Goal: Information Seeking & Learning: Check status

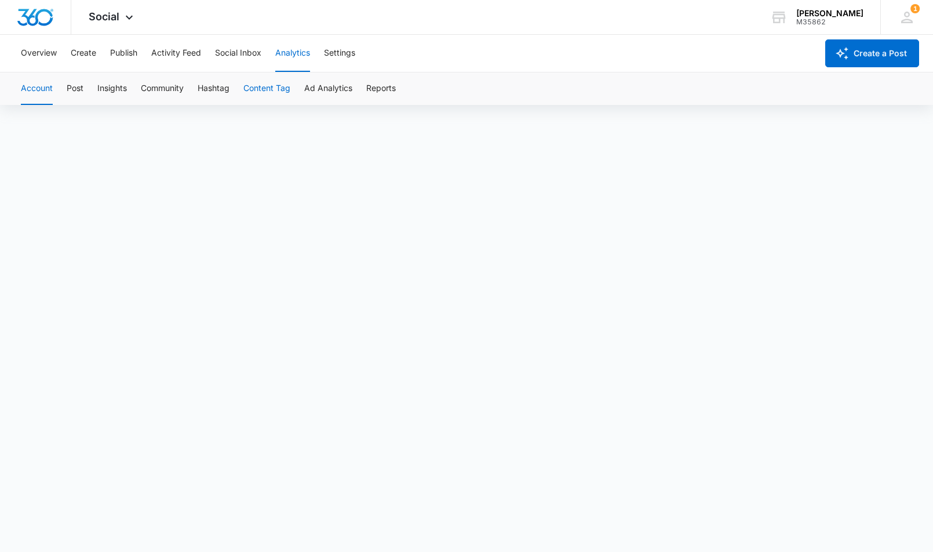
scroll to position [8, 0]
click at [128, 21] on icon at bounding box center [129, 20] width 14 height 14
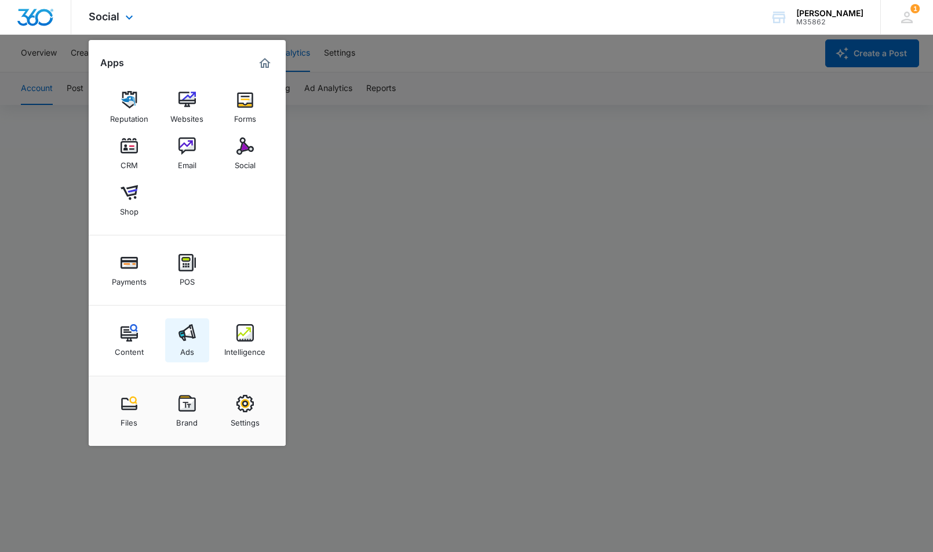
click at [197, 330] on link "Ads" at bounding box center [187, 340] width 44 height 44
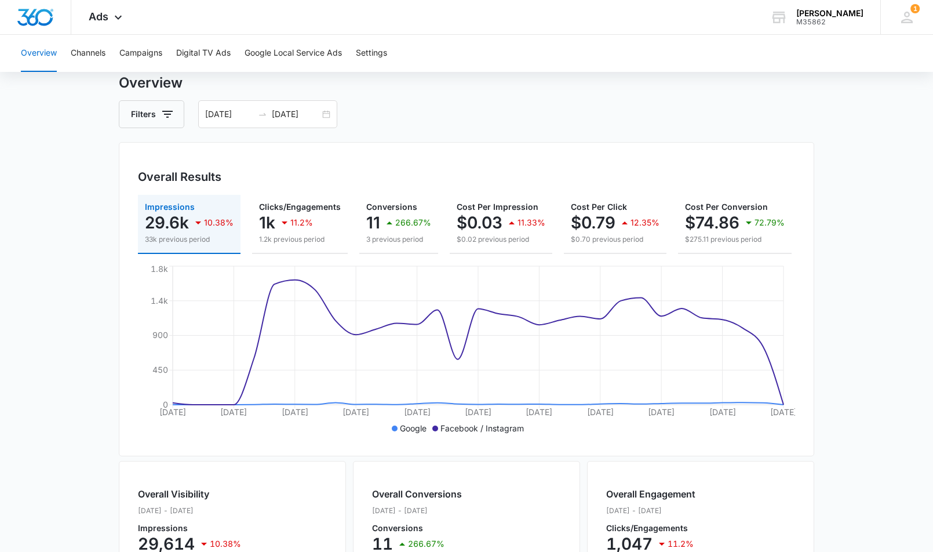
scroll to position [32, 0]
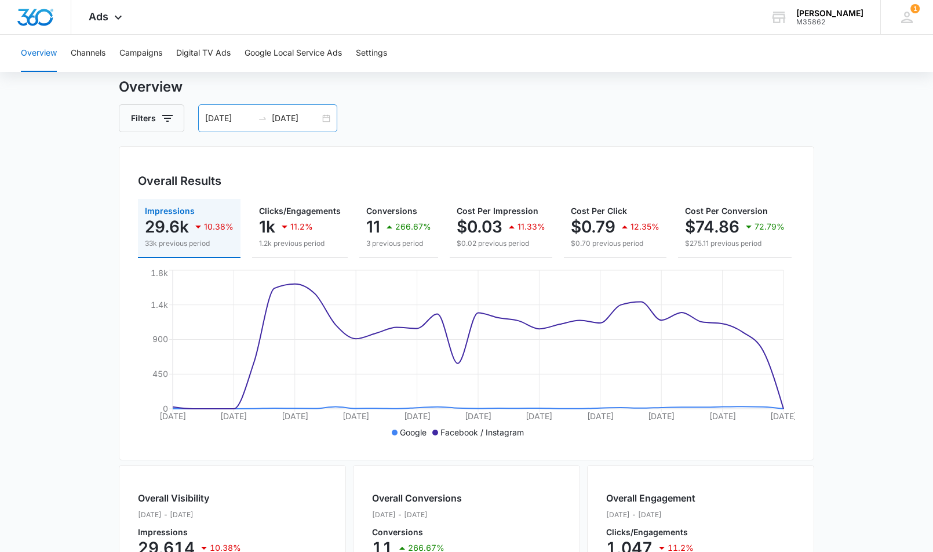
click at [325, 118] on div "09/06/2025 10/06/2025" at bounding box center [267, 118] width 139 height 28
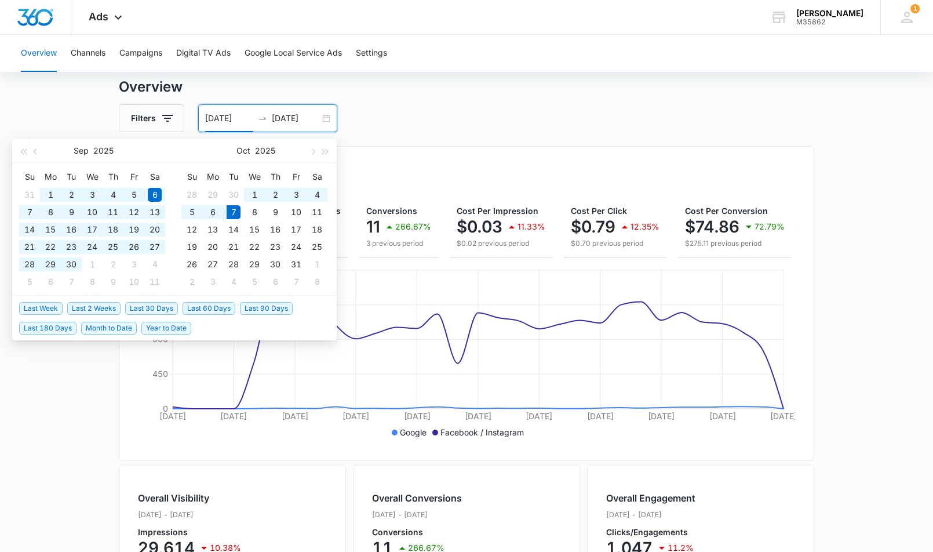
click at [267, 306] on span "Last 90 Days" at bounding box center [266, 308] width 53 height 13
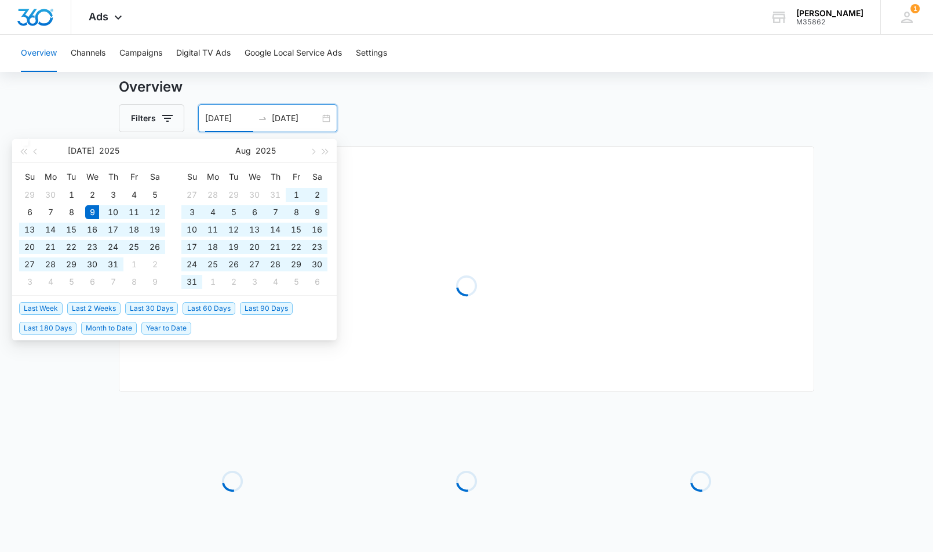
type input "07/09/2025"
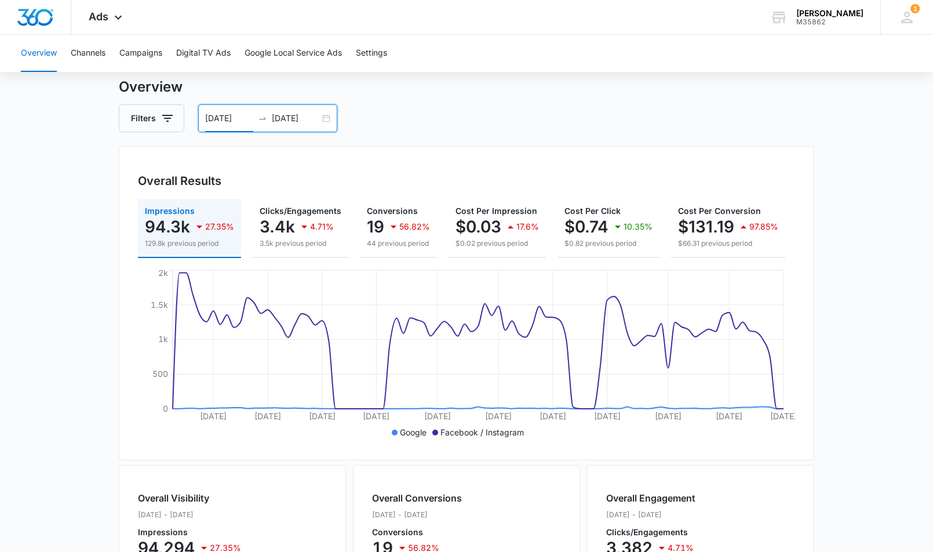
click at [310, 117] on input "[DATE]" at bounding box center [296, 118] width 48 height 13
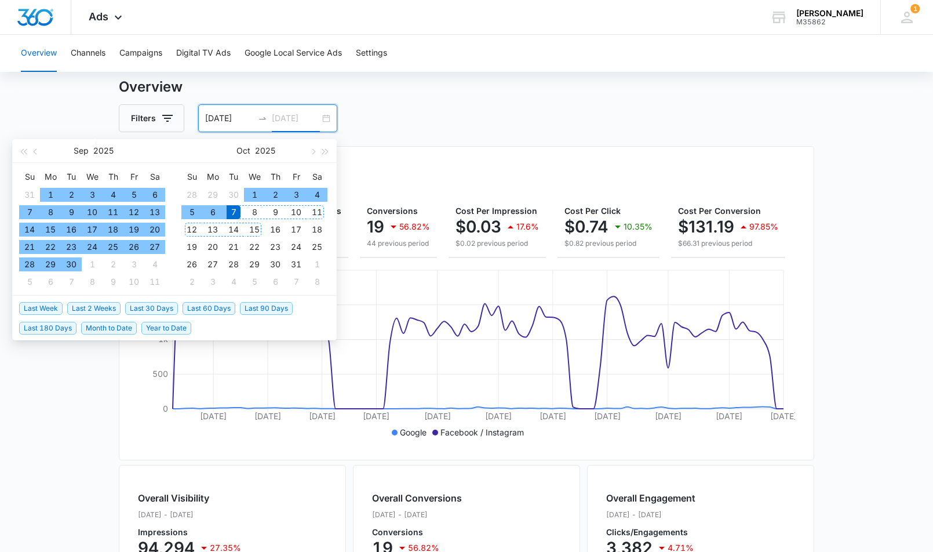
type input "[DATE]"
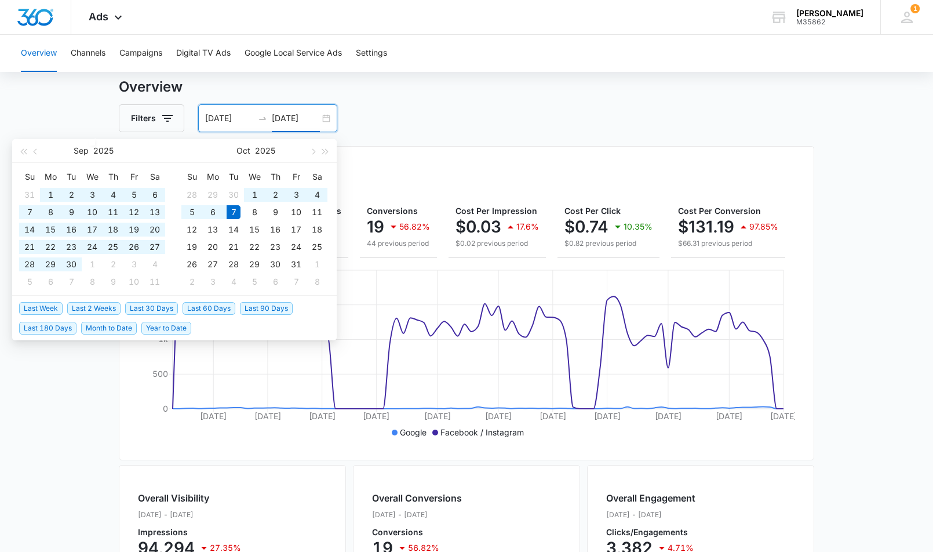
click at [166, 328] on span "Year to Date" at bounding box center [166, 328] width 50 height 13
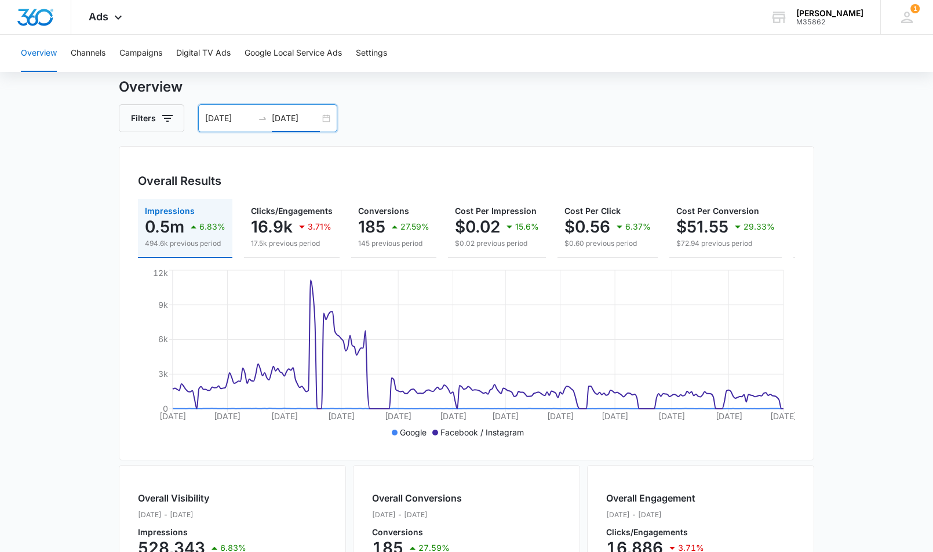
click at [323, 123] on div "01/01/2025 10/07/2025" at bounding box center [267, 118] width 139 height 28
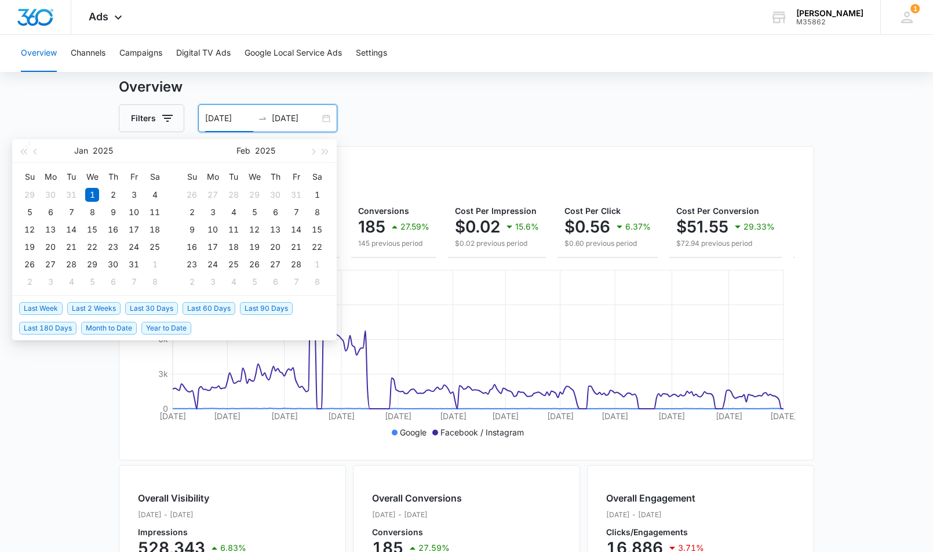
click at [134, 307] on span "Last 30 Days" at bounding box center [151, 308] width 53 height 13
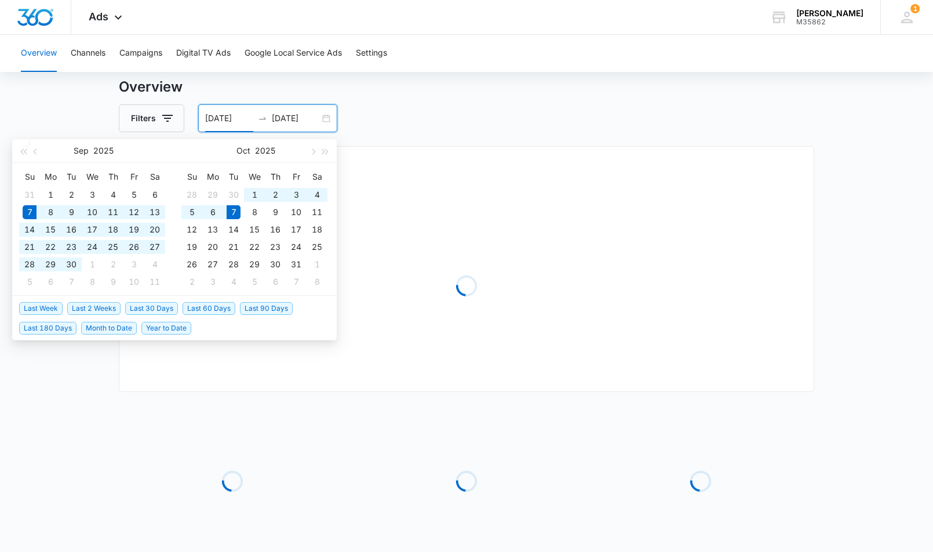
type input "[DATE]"
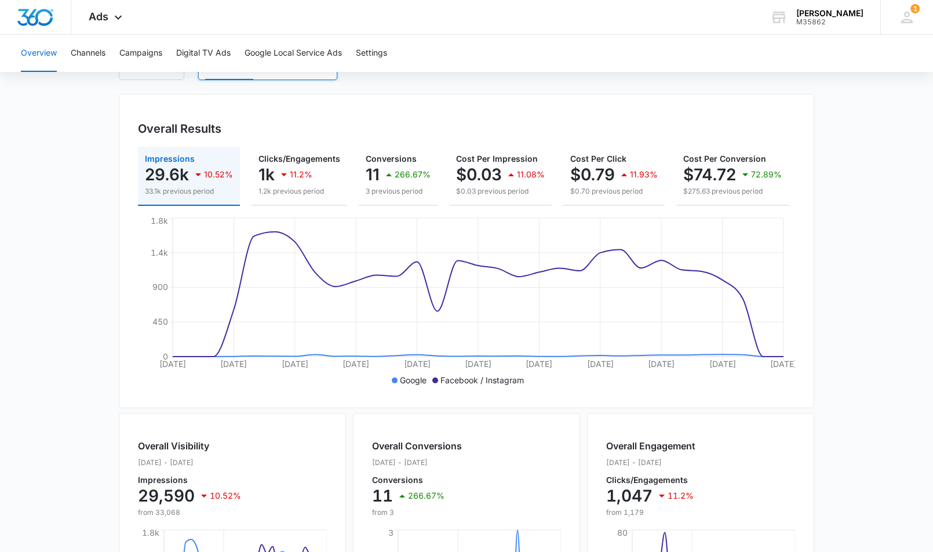
scroll to position [21, 0]
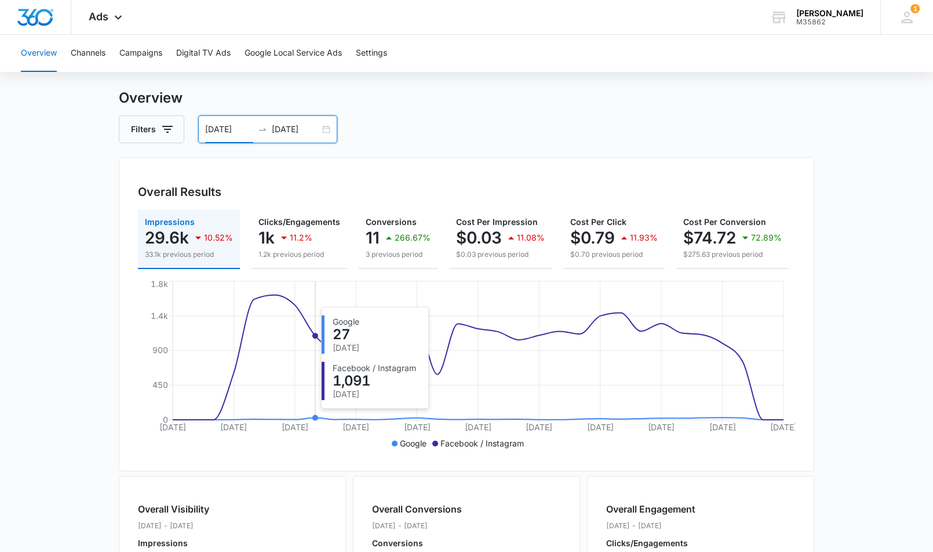
click at [313, 414] on icon "Sep 7 Sep 10 Sep 13 Sep 16 Sep 19 Sep 22 Sep 25 Sep 28 Oct 1 Oct 4 Oct 7 0 450 …" at bounding box center [466, 365] width 657 height 174
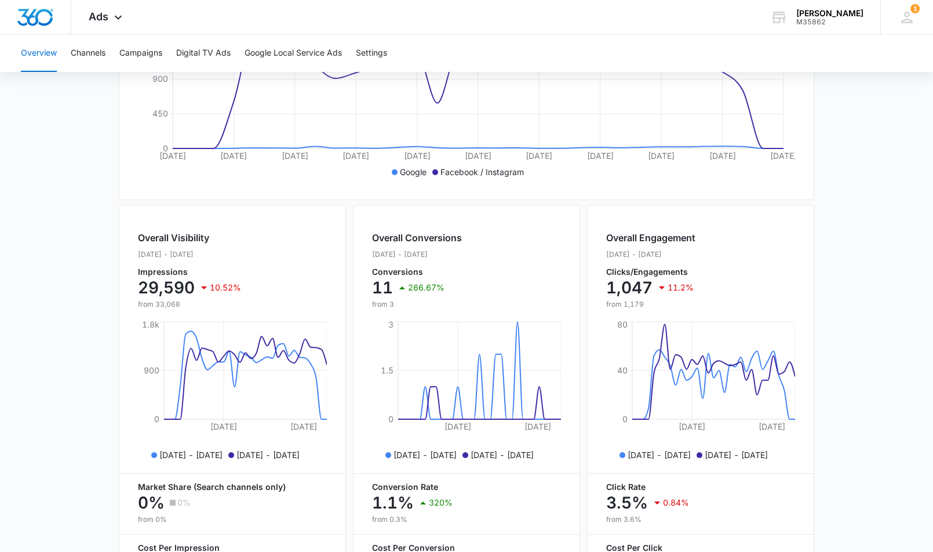
scroll to position [104, 0]
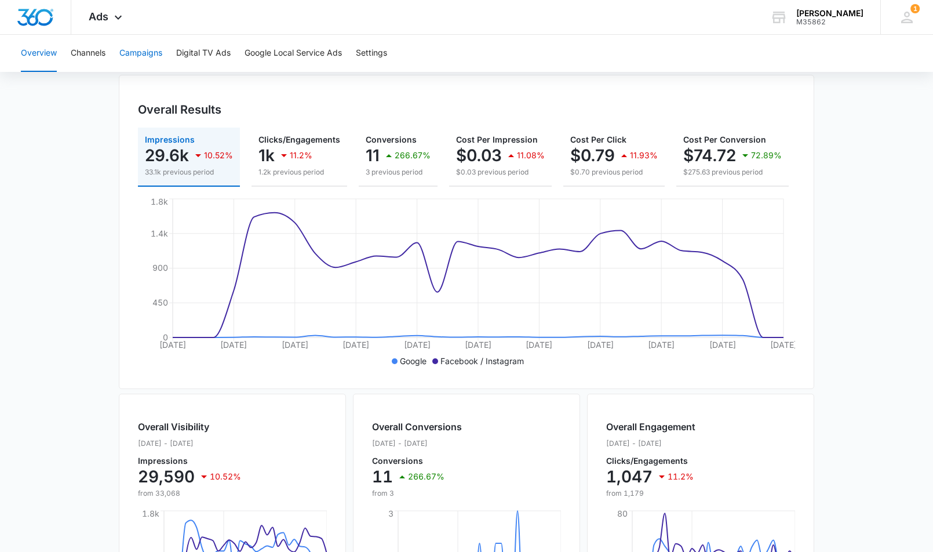
click at [133, 55] on button "Campaigns" at bounding box center [140, 53] width 43 height 37
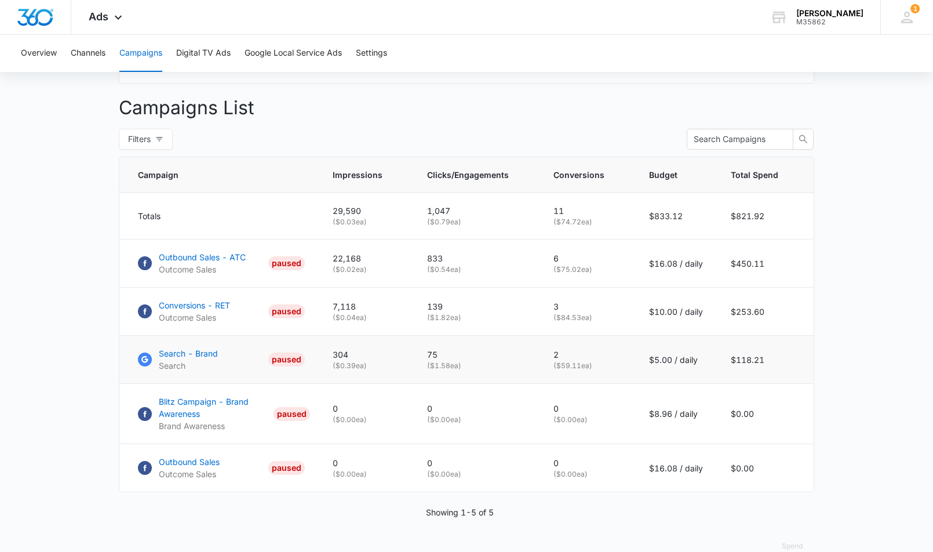
scroll to position [408, 0]
click at [288, 359] on div "PAUSED" at bounding box center [286, 360] width 37 height 14
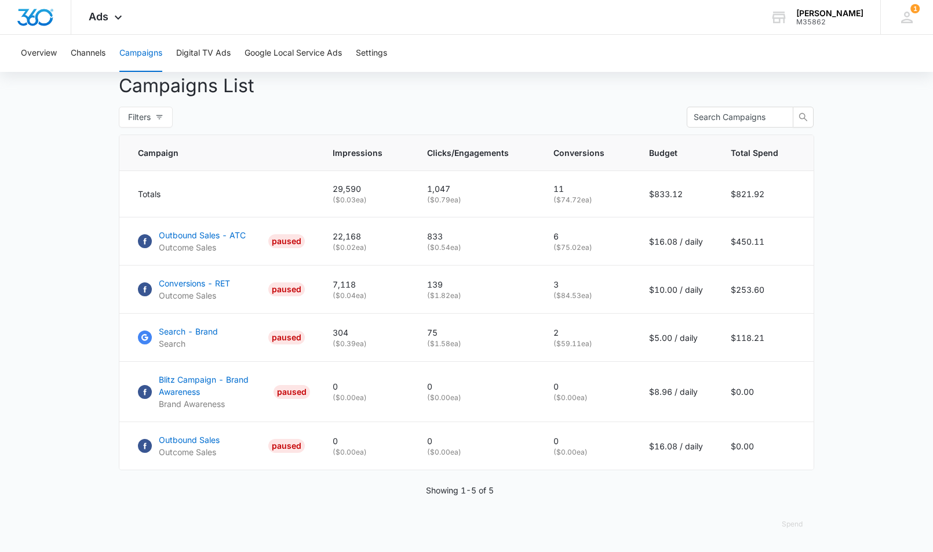
scroll to position [399, 0]
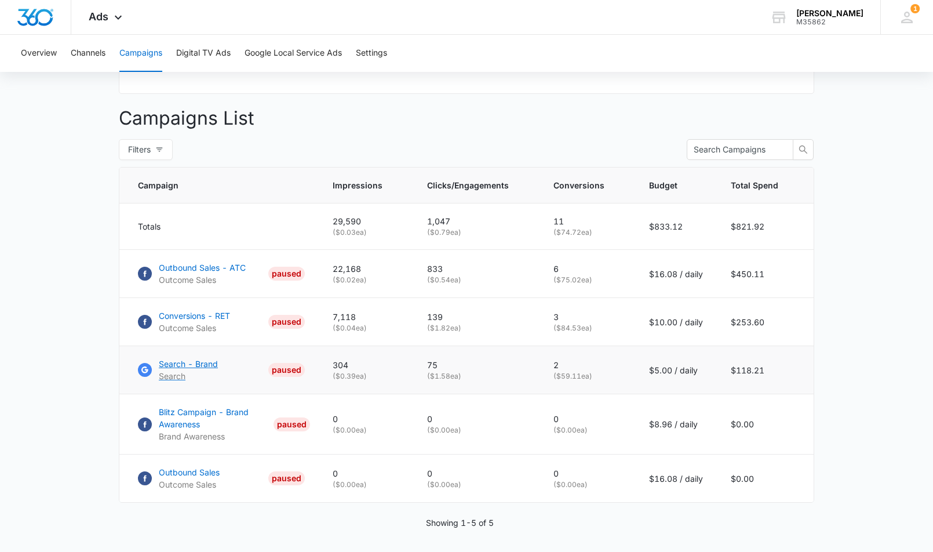
click at [298, 366] on div "PAUSED" at bounding box center [286, 370] width 37 height 14
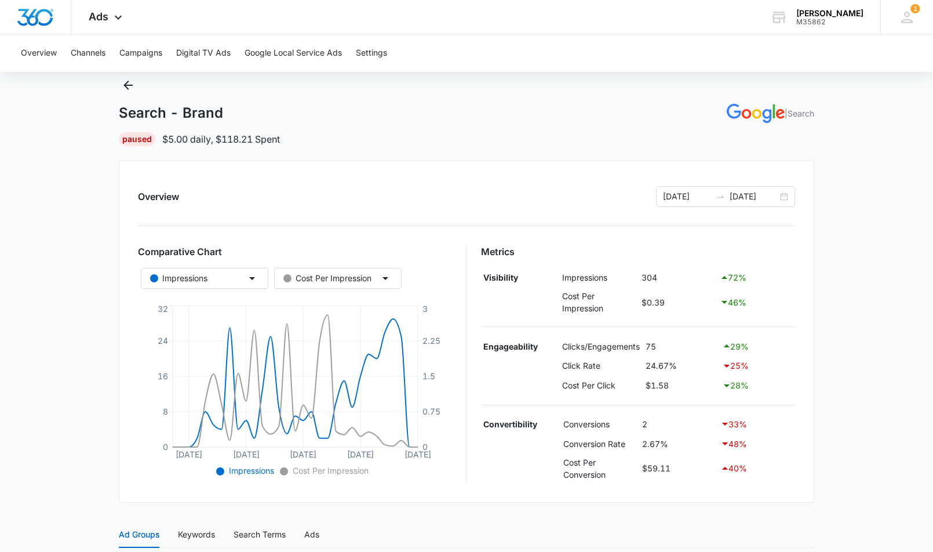
scroll to position [15, 0]
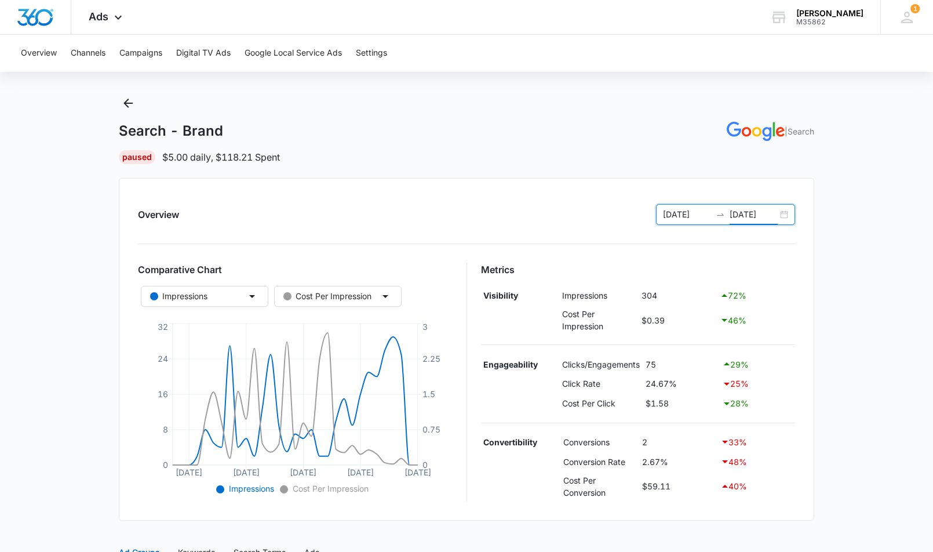
click at [757, 213] on input "[DATE]" at bounding box center [753, 214] width 48 height 13
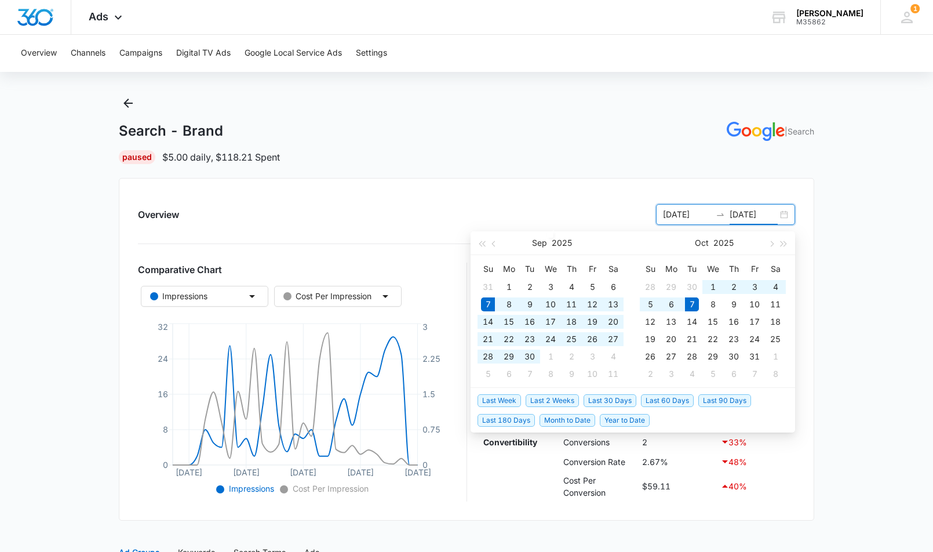
type input "[DATE]"
click at [677, 400] on span "Last 60 Days" at bounding box center [667, 400] width 53 height 13
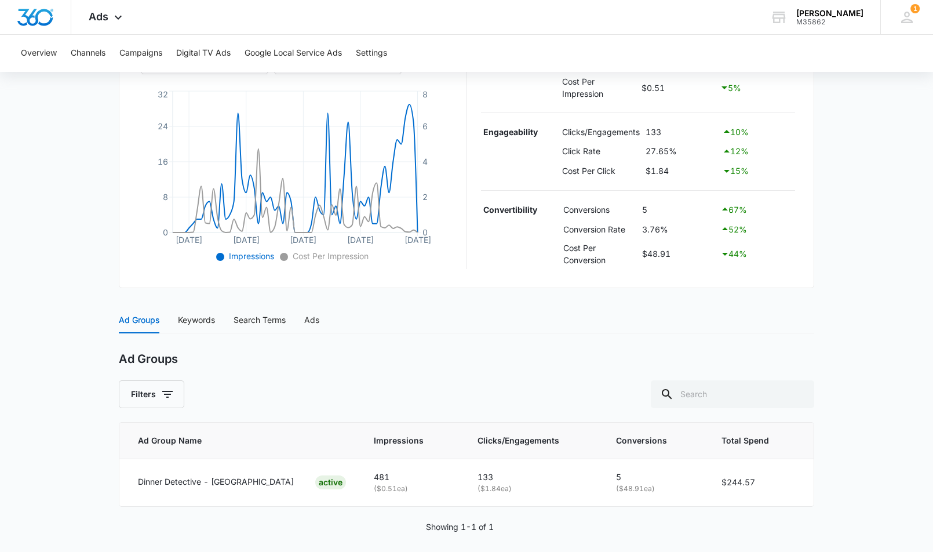
scroll to position [257, 0]
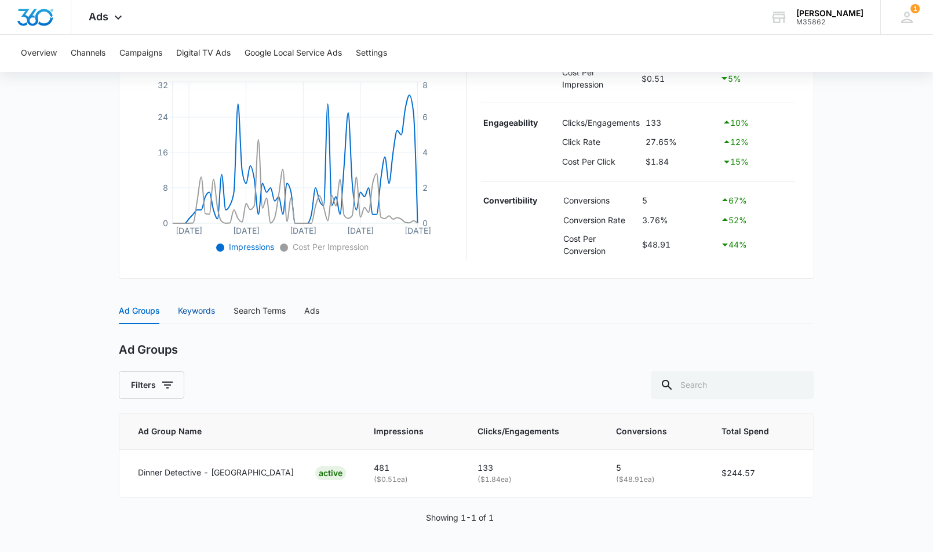
click at [199, 312] on div "Keywords" at bounding box center [196, 310] width 37 height 13
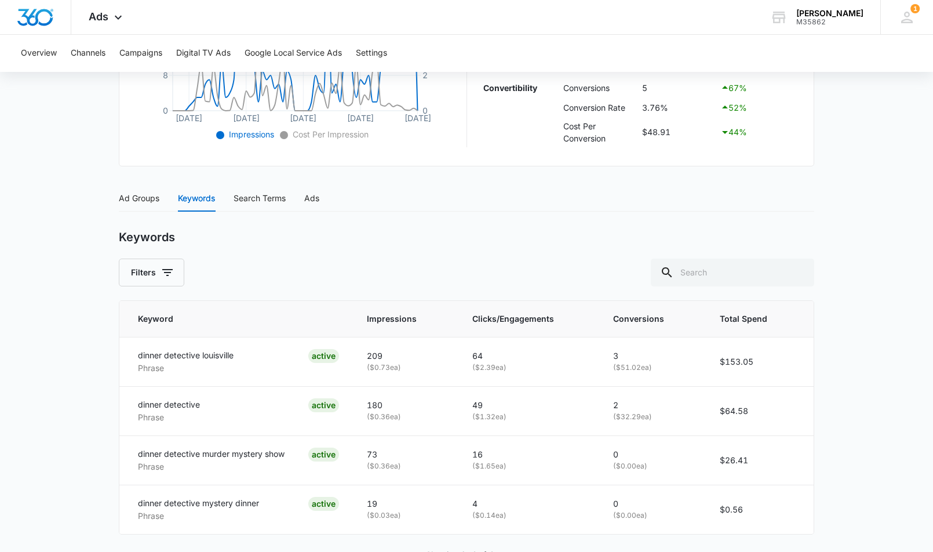
scroll to position [406, 0]
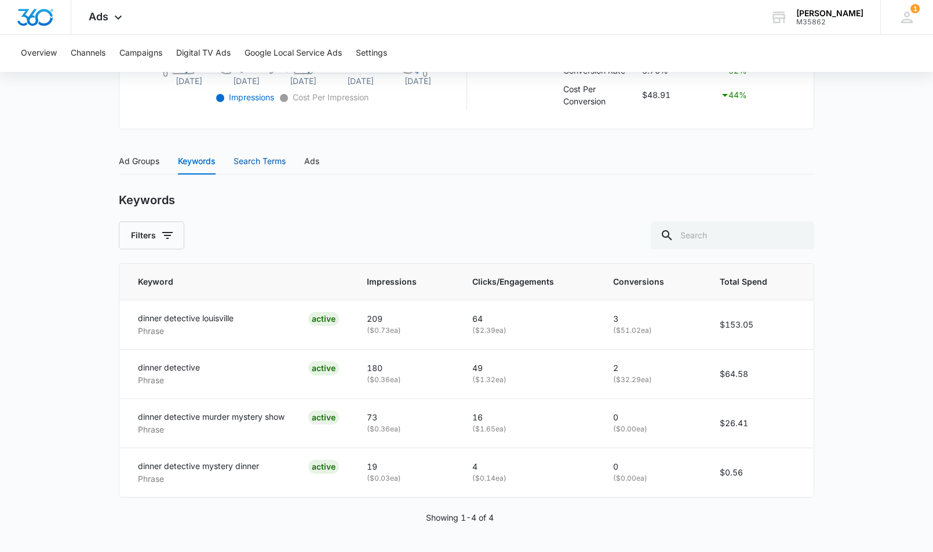
click at [271, 162] on div "Search Terms" at bounding box center [259, 161] width 52 height 13
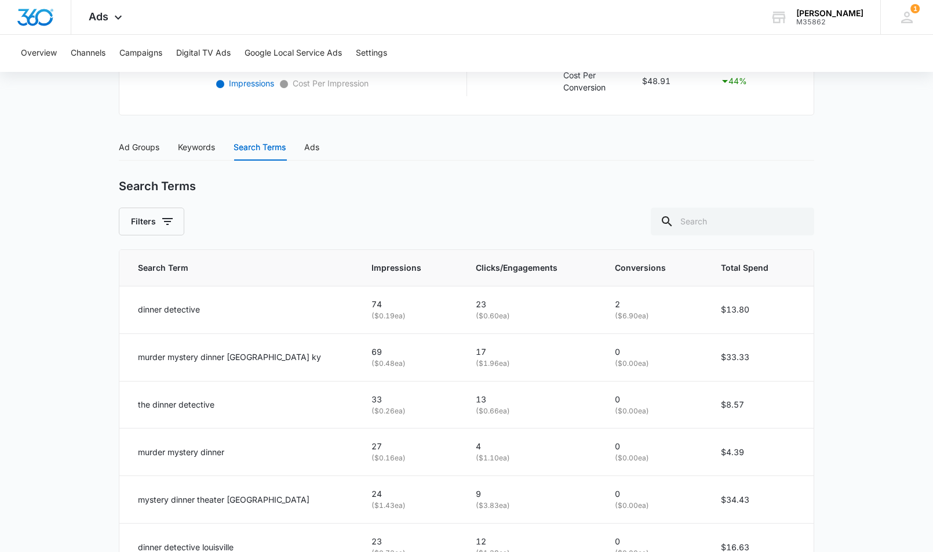
scroll to position [419, 0]
click at [309, 148] on div "Ads" at bounding box center [311, 147] width 15 height 13
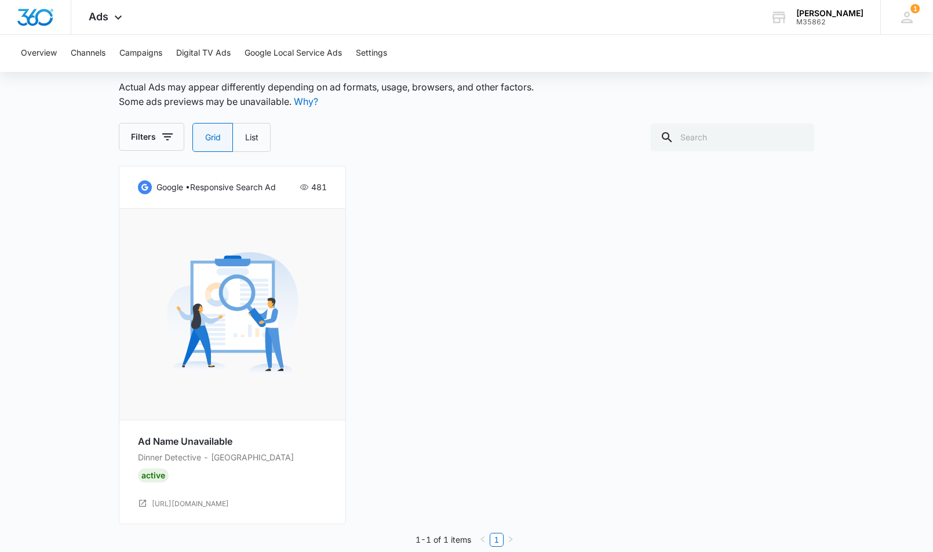
scroll to position [542, 0]
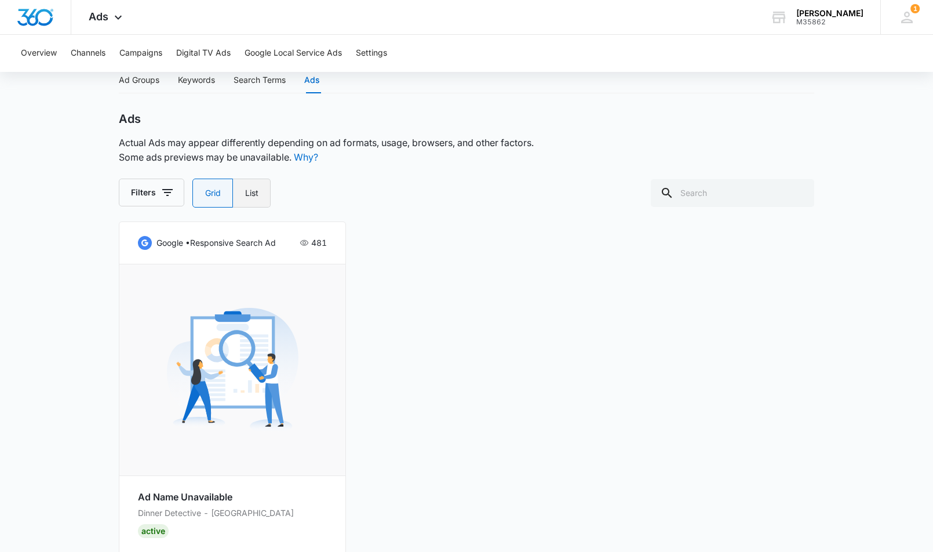
click at [264, 197] on label "List" at bounding box center [252, 192] width 38 height 29
click at [245, 194] on input "List" at bounding box center [244, 193] width 1 height 1
radio input "false"
radio input "true"
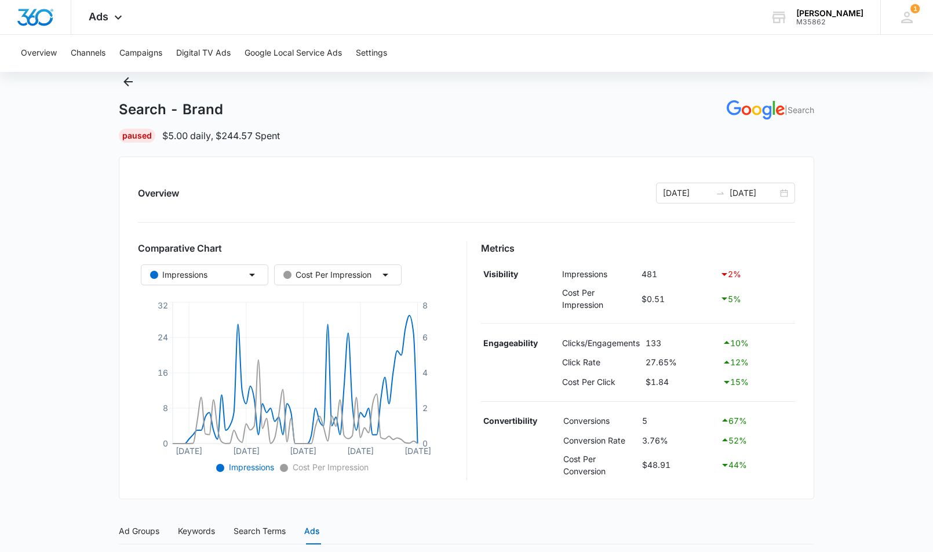
scroll to position [6, 0]
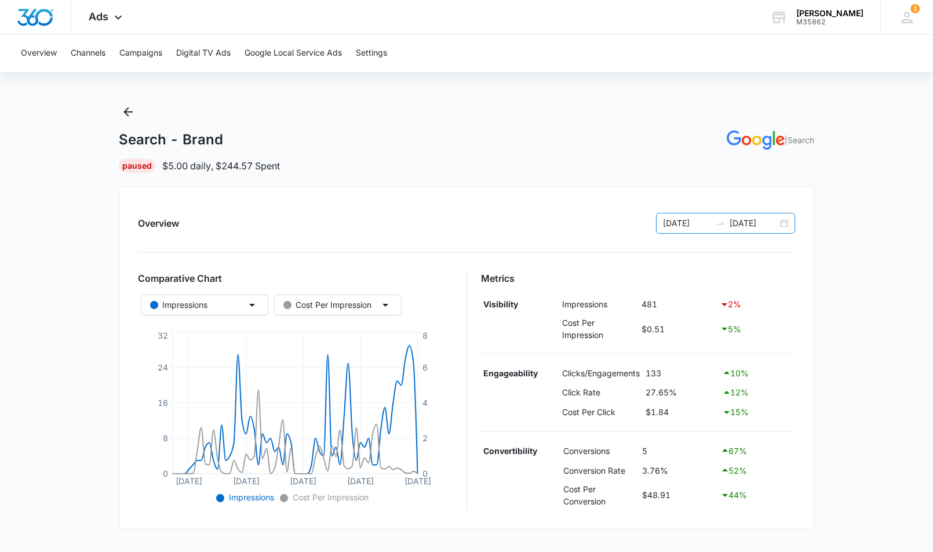
click at [785, 223] on div "[DATE] [DATE]" at bounding box center [725, 223] width 139 height 21
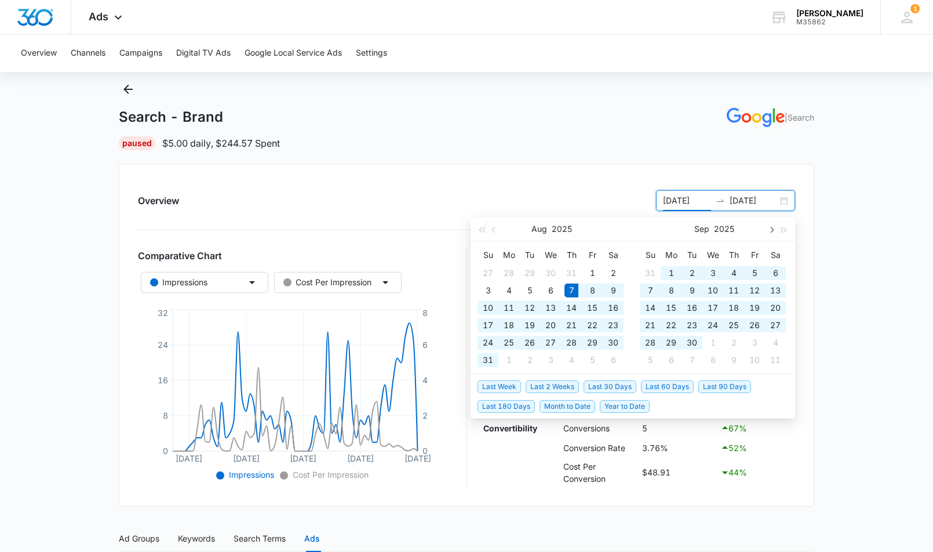
scroll to position [30, 0]
type input "[DATE]"
click at [718, 386] on span "Last 90 Days" at bounding box center [724, 385] width 53 height 13
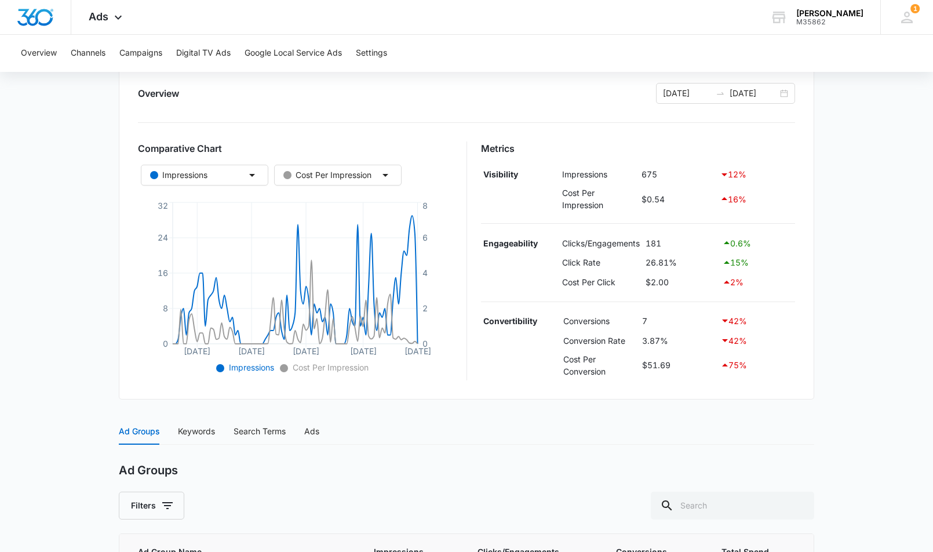
scroll to position [0, 0]
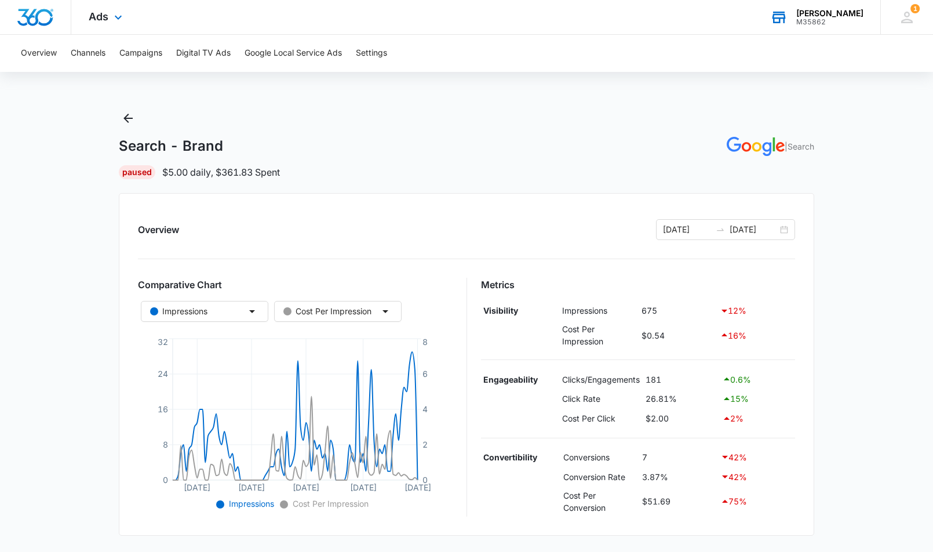
click at [848, 10] on div "[PERSON_NAME]" at bounding box center [829, 13] width 67 height 9
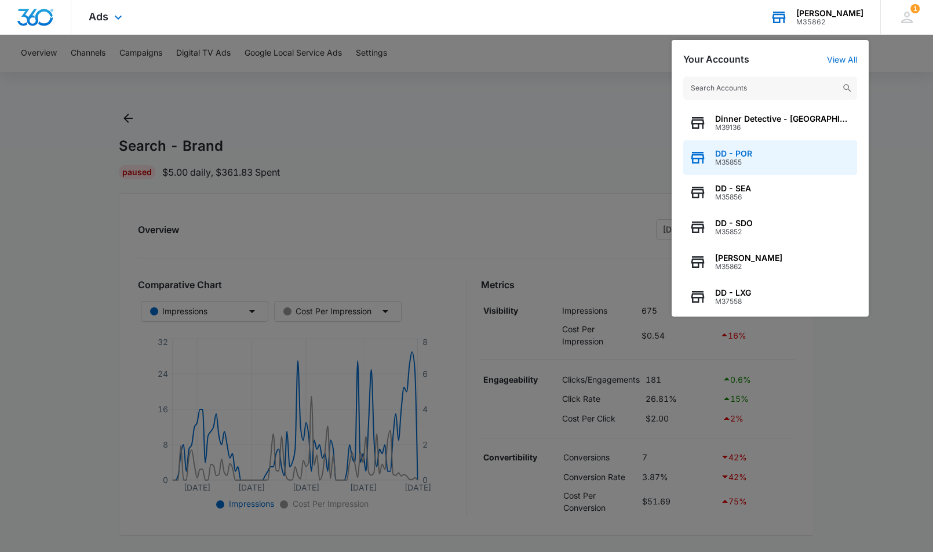
click at [748, 155] on span "DD - POR" at bounding box center [733, 153] width 37 height 9
